Goal: Navigation & Orientation: Find specific page/section

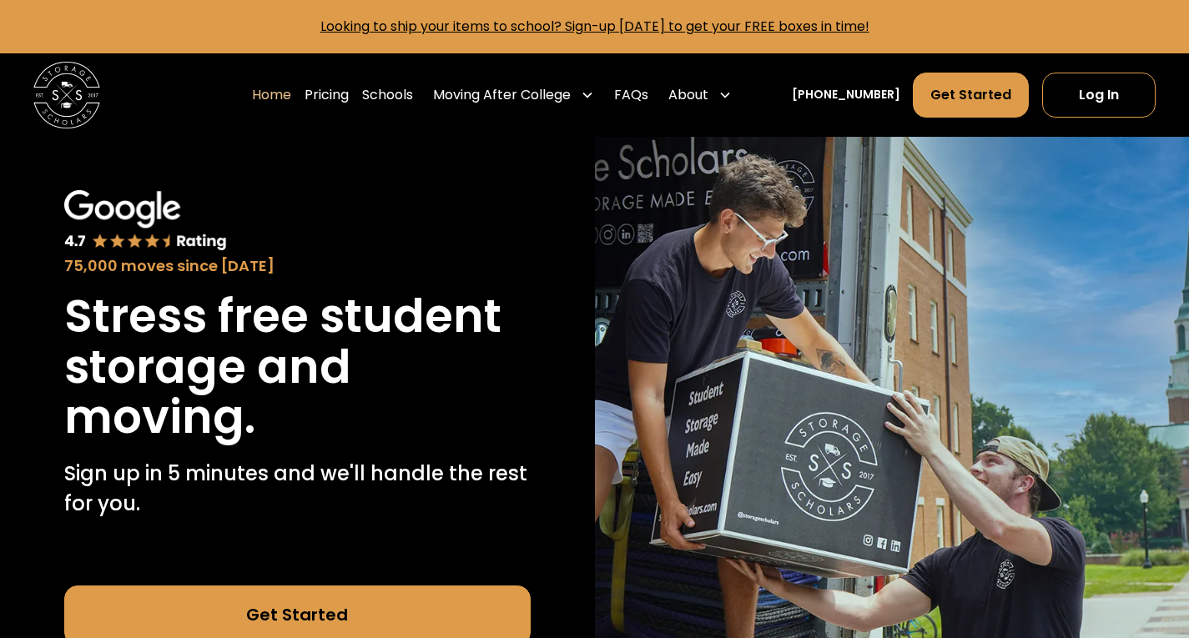
click at [1108, 68] on div "Home Pricing Schools Moving After College Commercial Projects Apartment Moving …" at bounding box center [594, 94] width 1122 height 83
click at [1086, 91] on link "Log In" at bounding box center [1098, 95] width 113 height 45
click at [1139, 83] on link "Log In" at bounding box center [1098, 95] width 113 height 45
click at [1124, 90] on link "Log In" at bounding box center [1098, 95] width 113 height 45
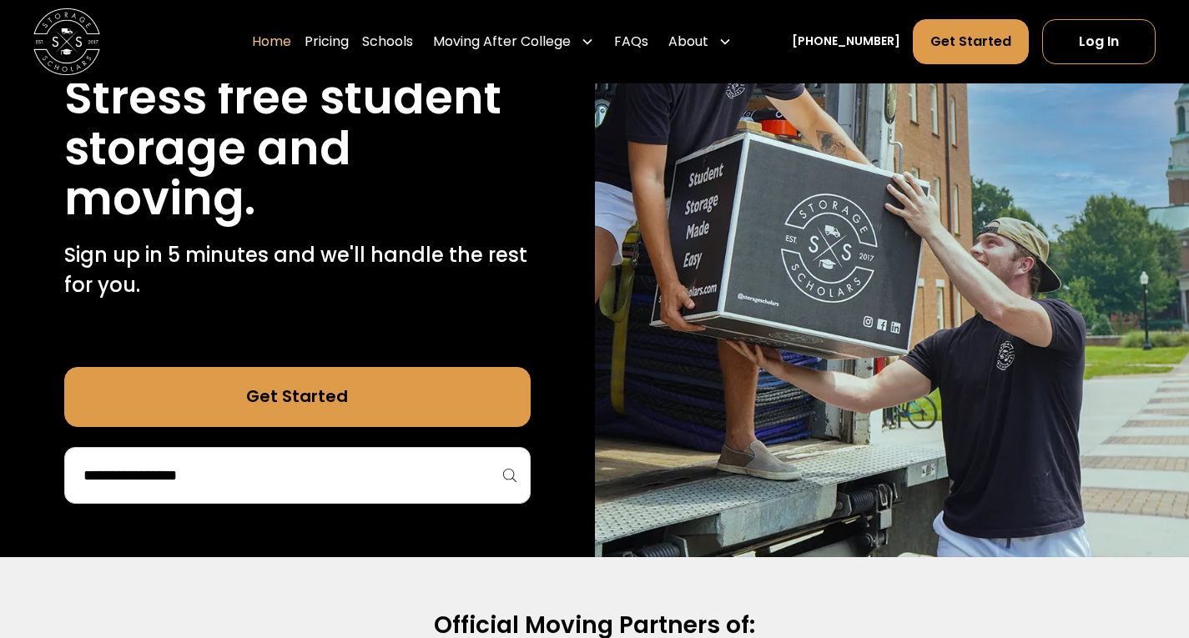
scroll to position [209, 0]
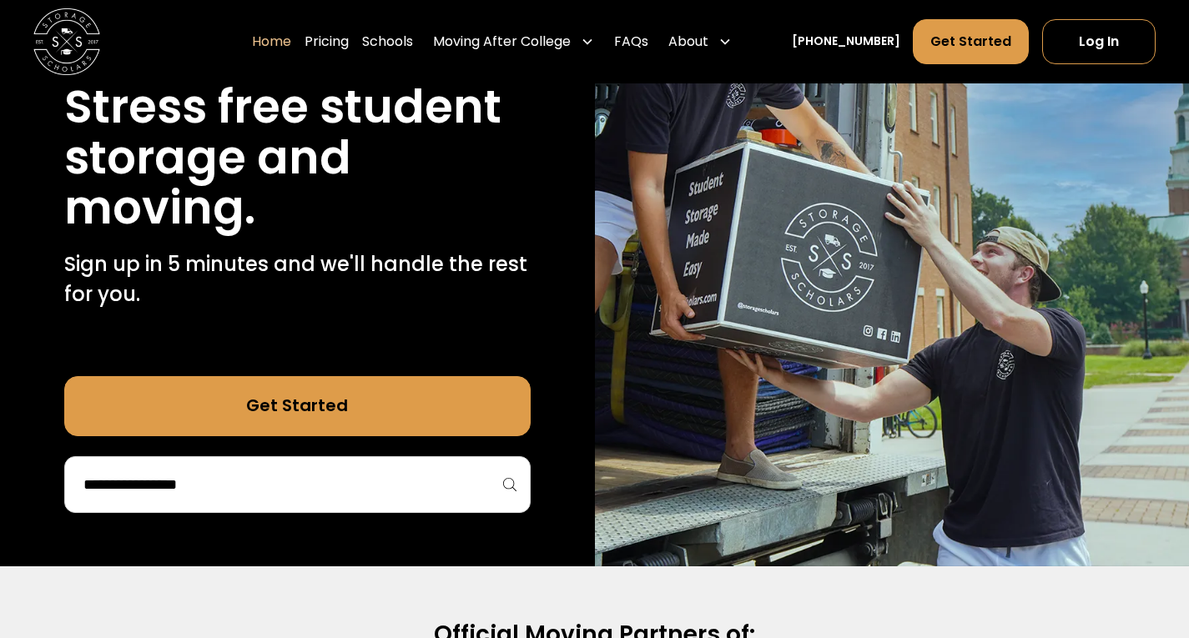
click at [441, 417] on link "Get Started" at bounding box center [297, 406] width 466 height 60
